Goal: Check status: Check status

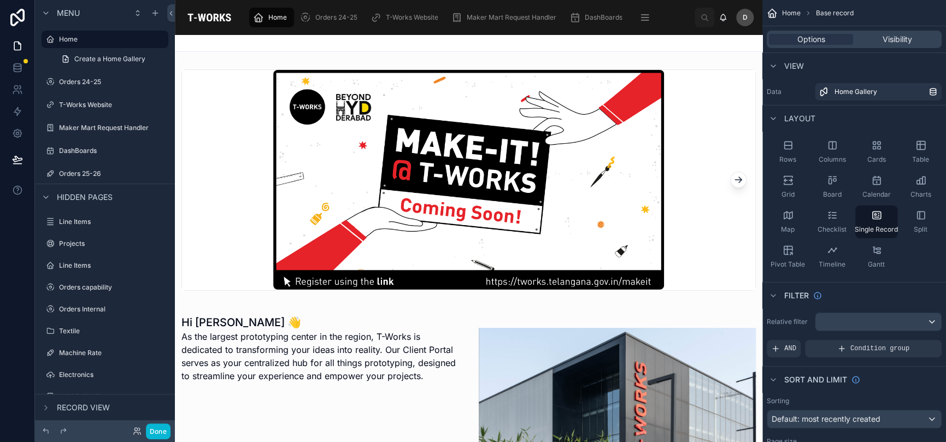
drag, startPoint x: 4, startPoint y: 306, endPoint x: -24, endPoint y: 321, distance: 32.3
click at [0, 321] on html "Menu Home Create a Home Gallery Orders 24-25 T-Works Website Maker Mart Request…" at bounding box center [473, 221] width 946 height 442
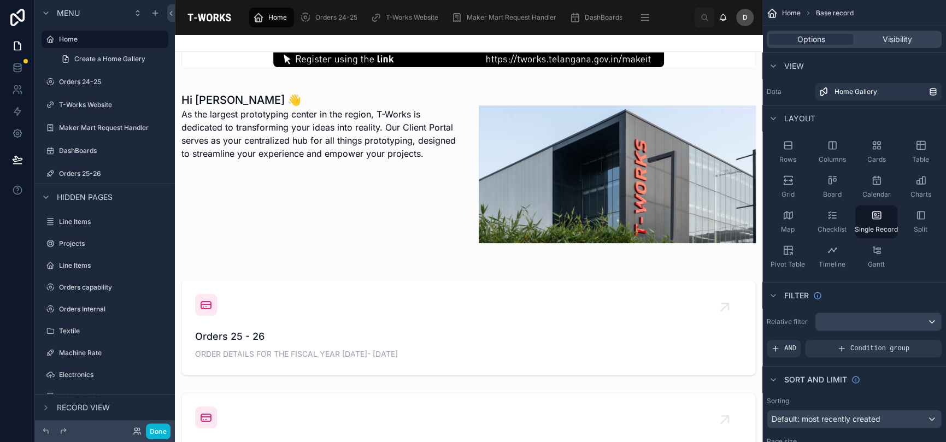
scroll to position [237, 0]
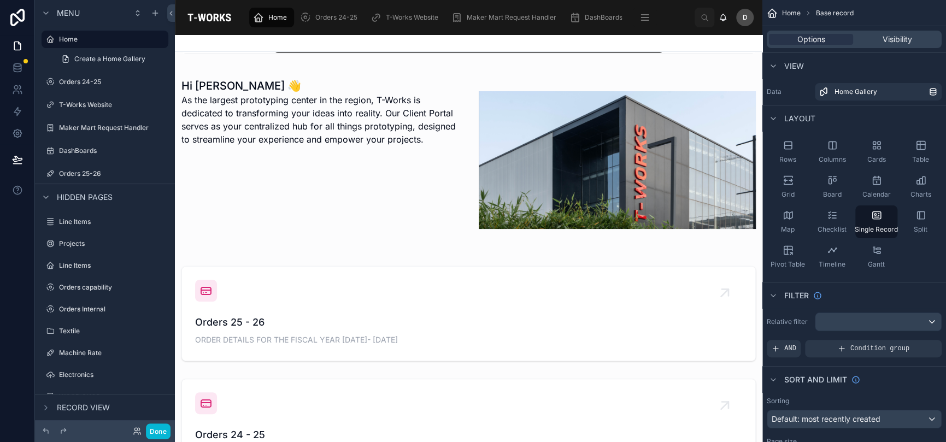
click at [163, 431] on button "Done" at bounding box center [158, 431] width 25 height 16
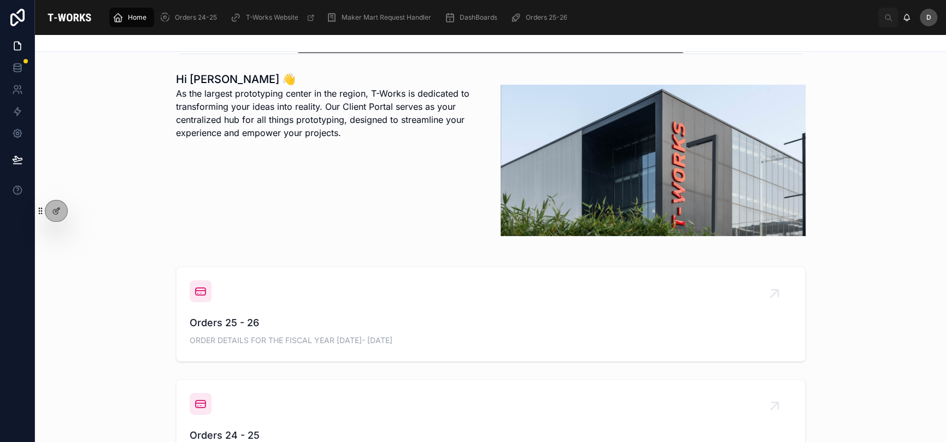
click at [471, 363] on div "Orders 25 - 26 ORDER DETAILS FOR THE FISCAL YEAR 2025- 2026" at bounding box center [490, 314] width 911 height 104
click at [486, 319] on span "Orders 25 - 26" at bounding box center [491, 322] width 602 height 15
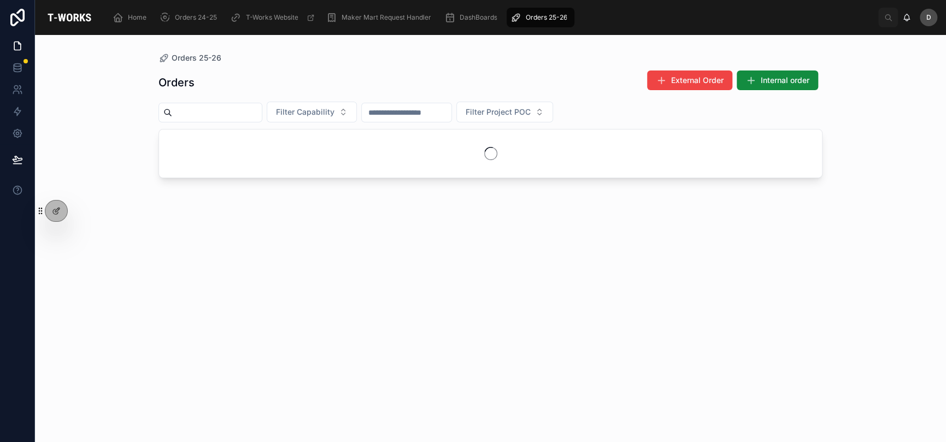
click at [261, 108] on input "text" at bounding box center [217, 112] width 90 height 15
type input "****"
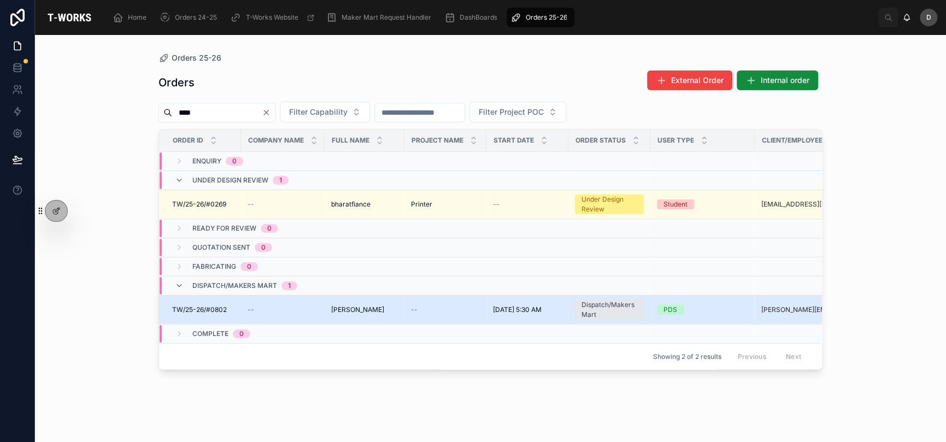
click at [303, 305] on div "--" at bounding box center [282, 309] width 70 height 9
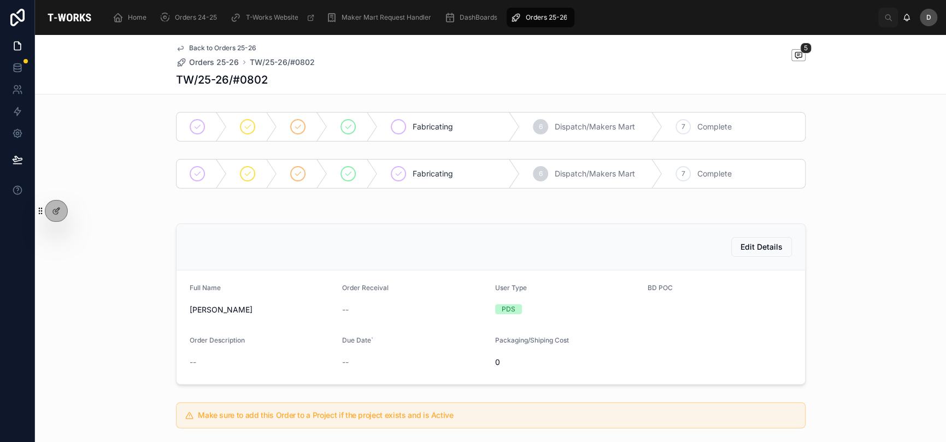
click at [429, 119] on div "Fabricating" at bounding box center [448, 127] width 143 height 28
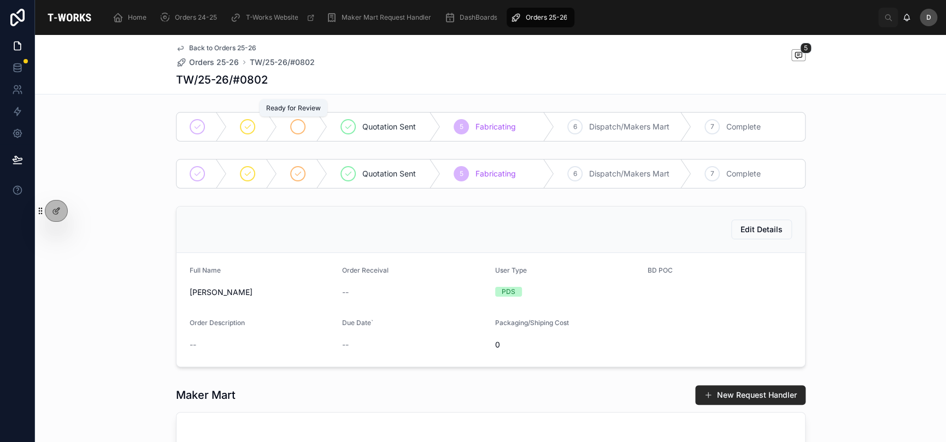
click at [296, 131] on div at bounding box center [297, 126] width 15 height 15
